Goal: Task Accomplishment & Management: Complete application form

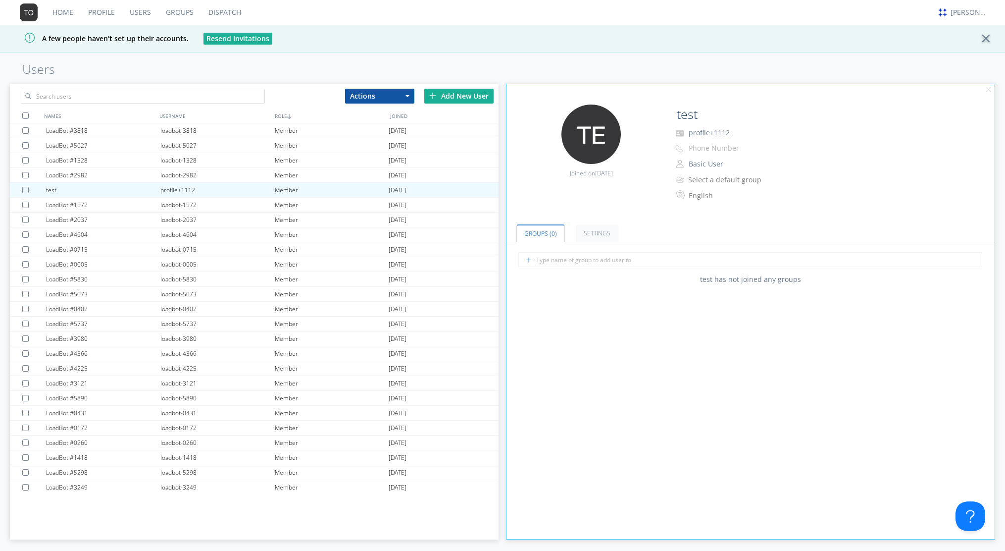
click at [132, 11] on link "Users" at bounding box center [140, 12] width 36 height 25
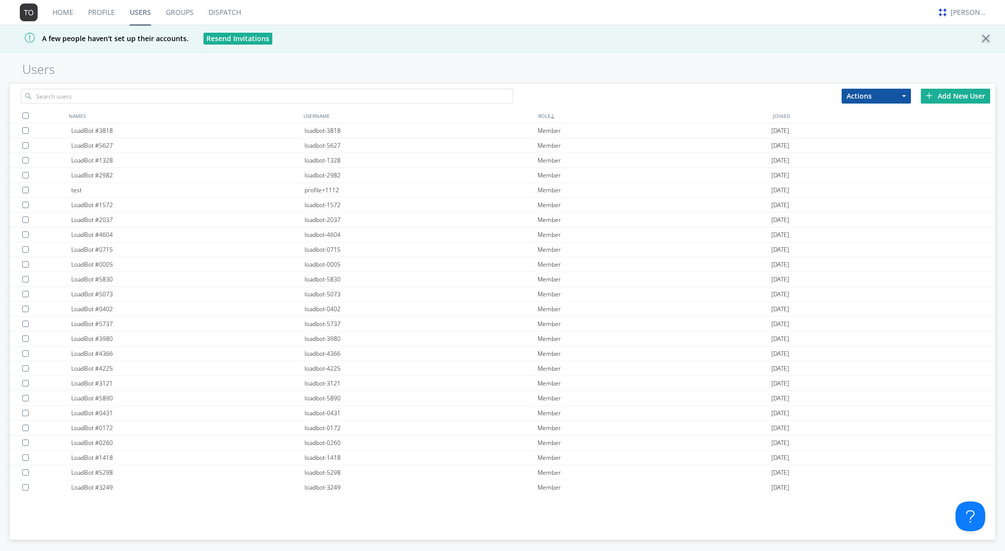
click at [951, 98] on div "Add New User" at bounding box center [955, 96] width 69 height 15
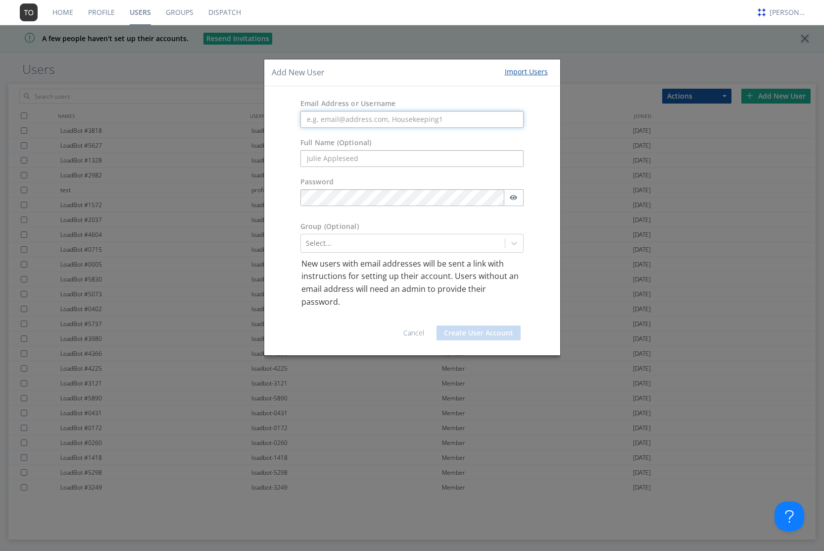
click at [412, 115] on input "text" at bounding box center [413, 119] width 224 height 17
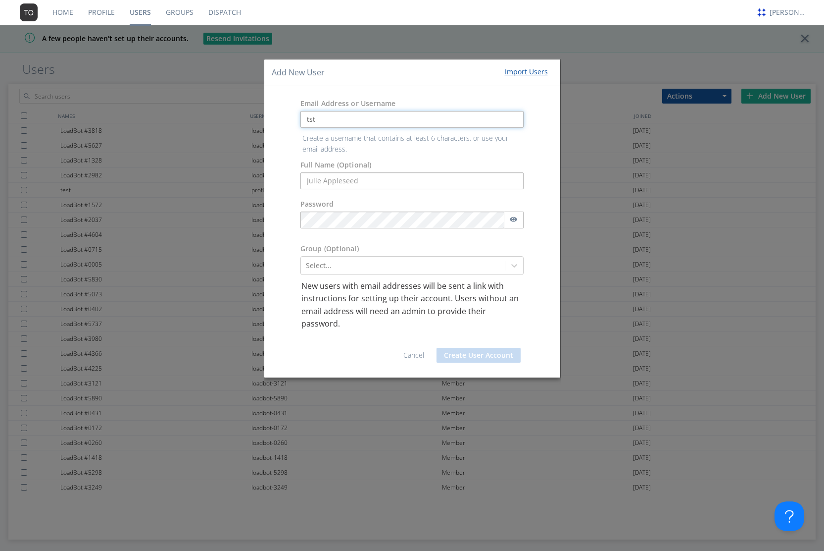
type input "tst"
click at [402, 182] on input "text" at bounding box center [413, 180] width 224 height 17
type input "tst"
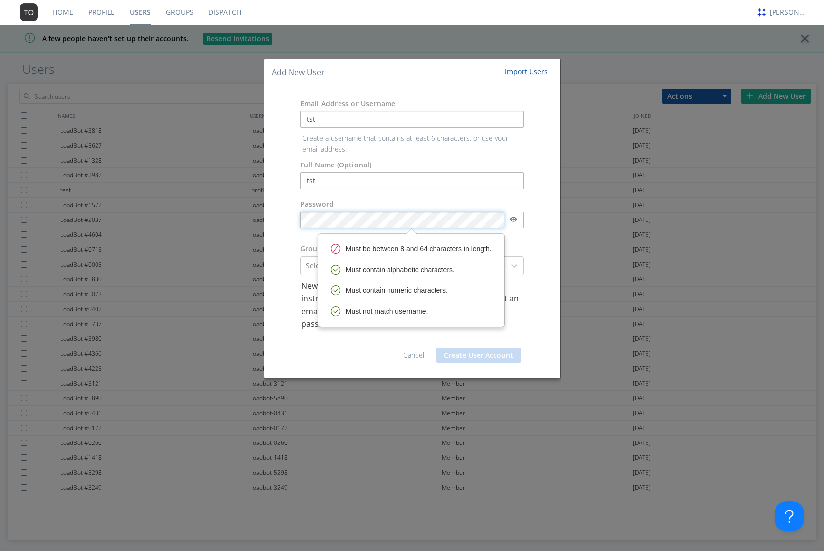
click at [299, 205] on div "Password" at bounding box center [412, 216] width 239 height 35
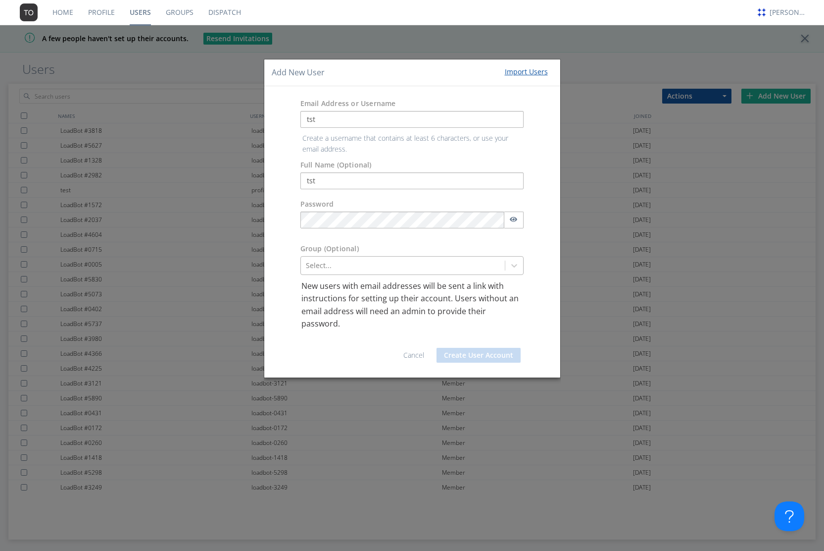
click at [333, 259] on div at bounding box center [403, 265] width 195 height 12
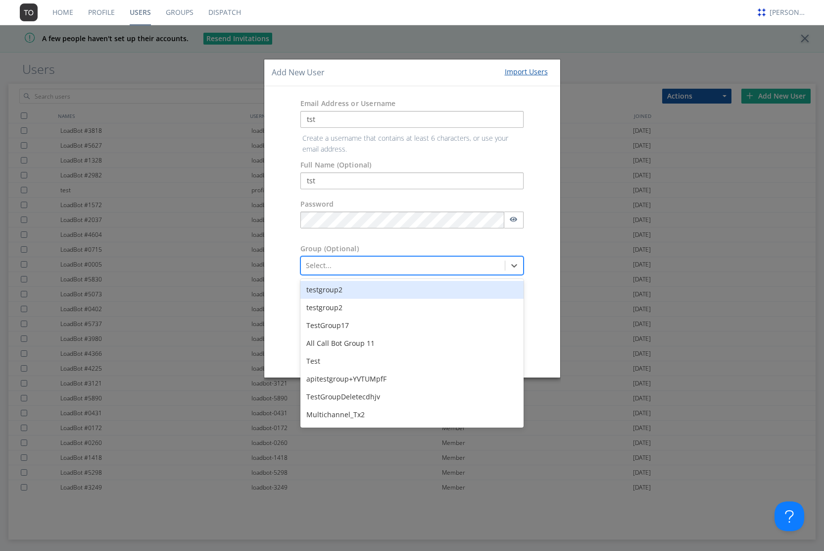
click at [278, 253] on div "Group (Optional) option testgroup2 focused, 1 of 810. 810 results available. Us…" at bounding box center [412, 259] width 296 height 41
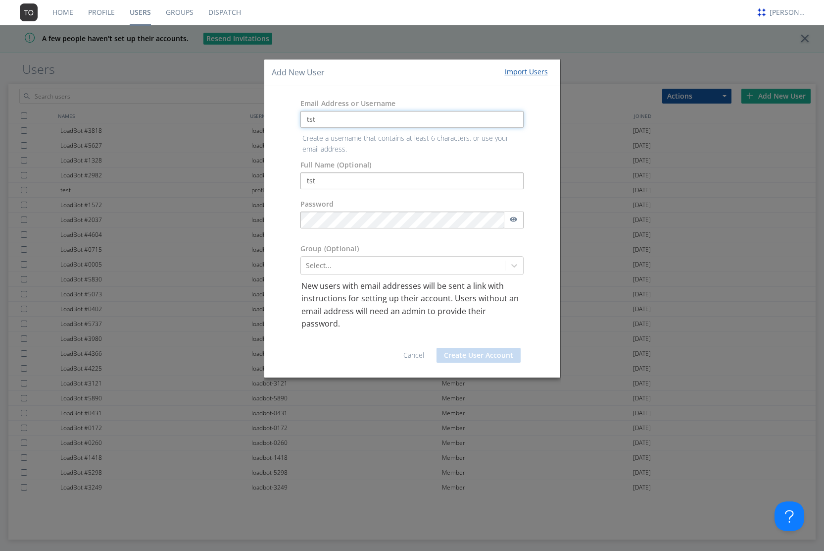
click at [354, 123] on input "tst" at bounding box center [413, 119] width 224 height 17
type input "tsttst"
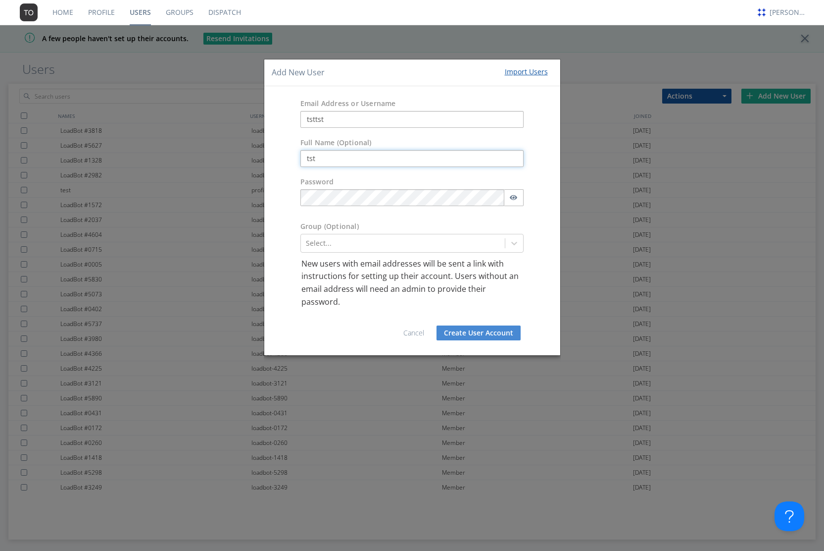
click at [326, 181] on form "Email Address or Username tsttst Full Name (Optional) tst Password Group (Optio…" at bounding box center [412, 221] width 281 height 254
type input "tsts"
click at [475, 333] on button "Create User Account" at bounding box center [479, 332] width 84 height 15
